Goal: Task Accomplishment & Management: Manage account settings

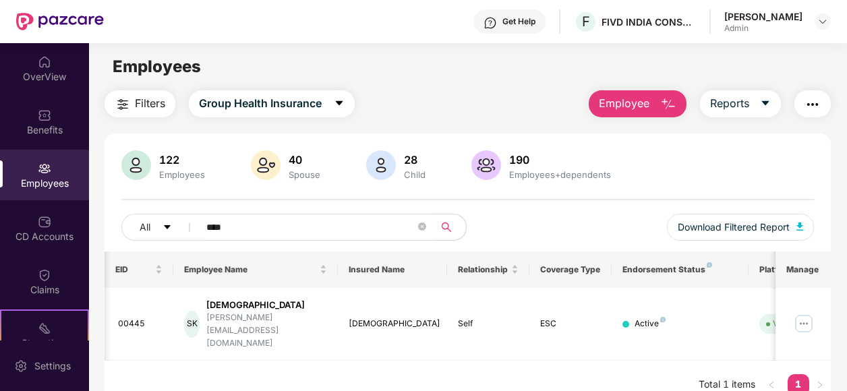
scroll to position [0, 74]
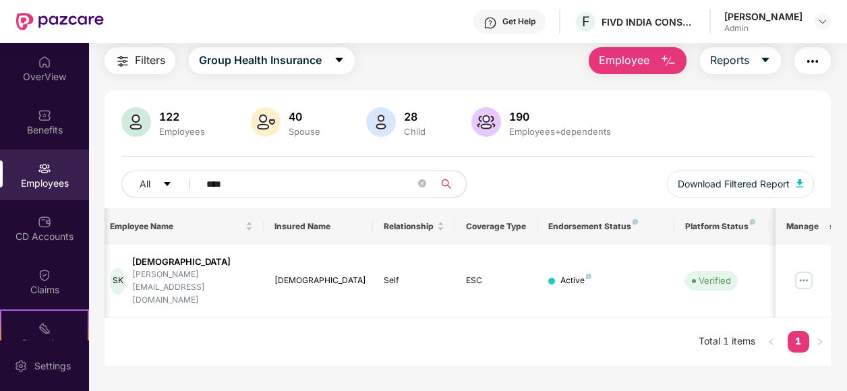
click at [287, 182] on input "****" at bounding box center [310, 184] width 209 height 20
type input "*****"
click at [806, 271] on img at bounding box center [804, 282] width 22 height 22
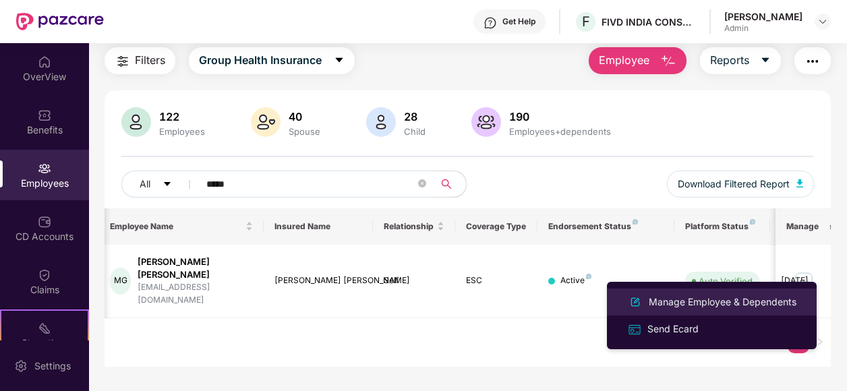
click at [717, 298] on div "Manage Employee & Dependents" at bounding box center [722, 302] width 153 height 15
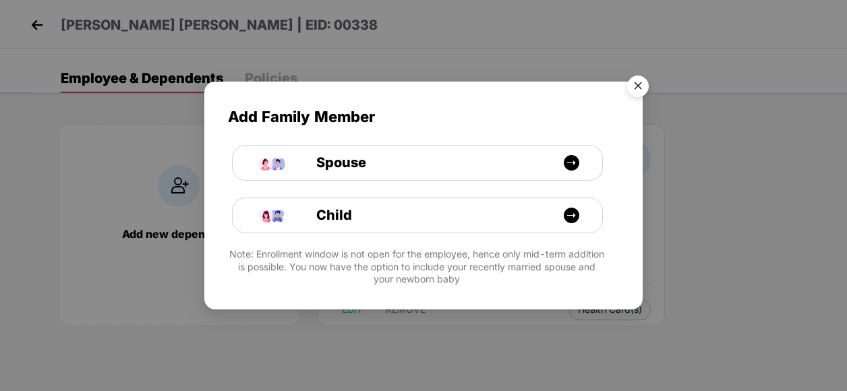
click at [638, 90] on img "Close" at bounding box center [638, 88] width 38 height 38
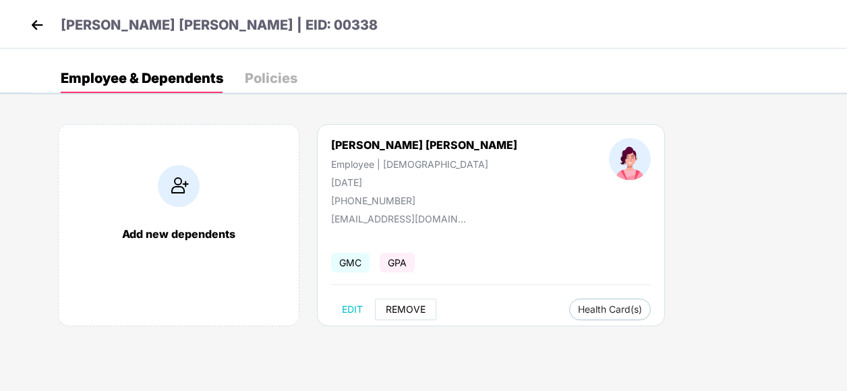
click at [408, 310] on span "REMOVE" at bounding box center [406, 309] width 40 height 11
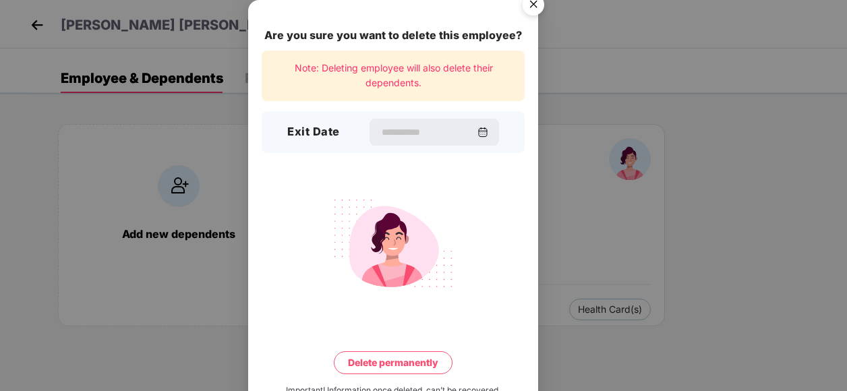
click at [534, 5] on img "Close" at bounding box center [534, 7] width 38 height 38
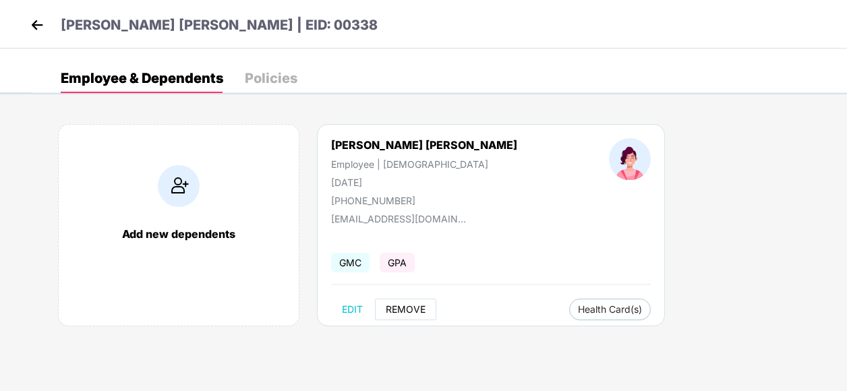
click at [412, 318] on button "REMOVE" at bounding box center [405, 310] width 61 height 22
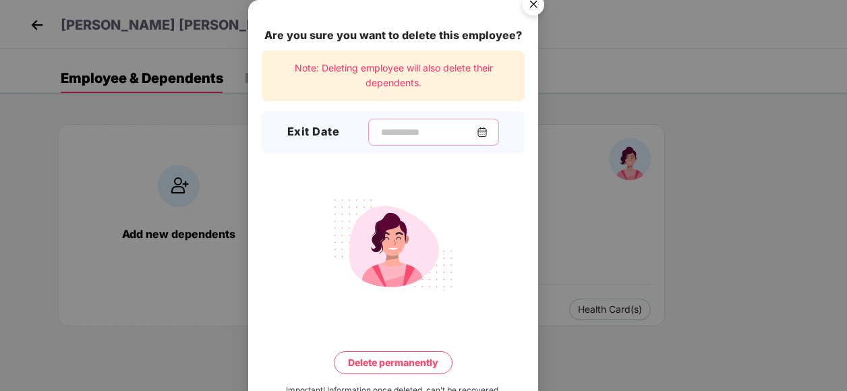
click at [390, 134] on input at bounding box center [428, 132] width 97 height 14
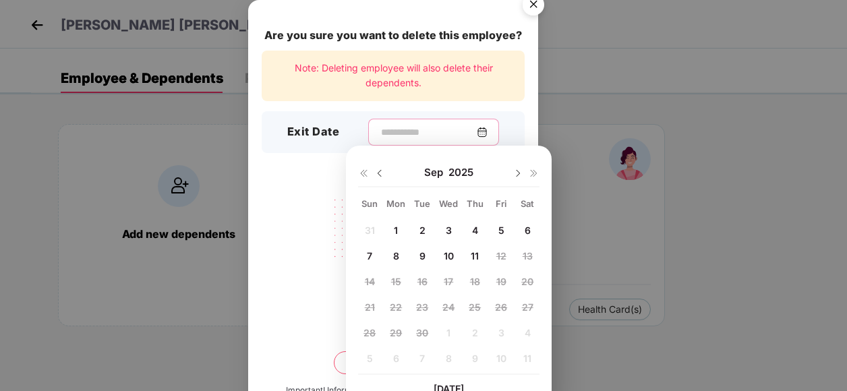
scroll to position [39, 0]
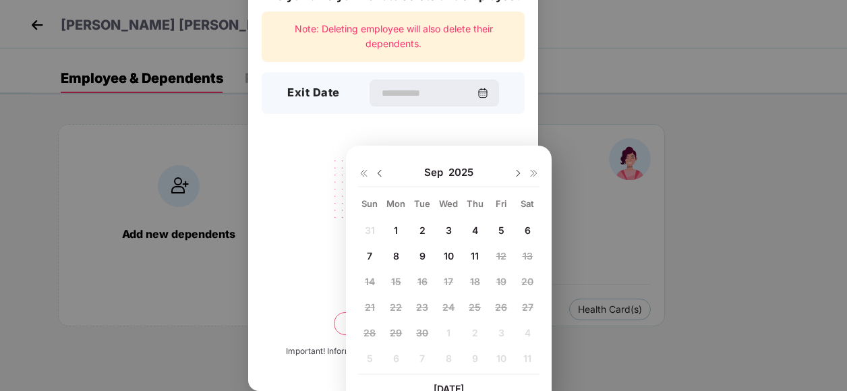
click at [378, 177] on img at bounding box center [379, 173] width 11 height 11
click at [520, 173] on img at bounding box center [518, 173] width 11 height 11
click at [479, 259] on div "11" at bounding box center [475, 256] width 20 height 20
type input "**********"
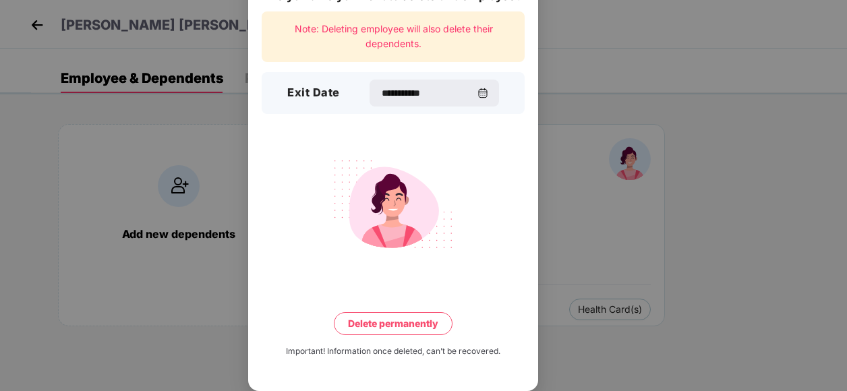
click at [391, 324] on button "Delete permanently" at bounding box center [393, 323] width 119 height 23
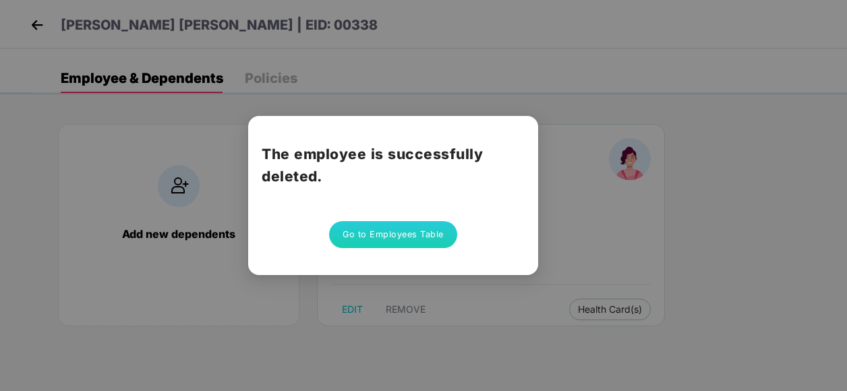
scroll to position [0, 0]
click at [403, 234] on button "Go to Employees Table" at bounding box center [393, 234] width 128 height 27
